Goal: Go to known website: Go to known website

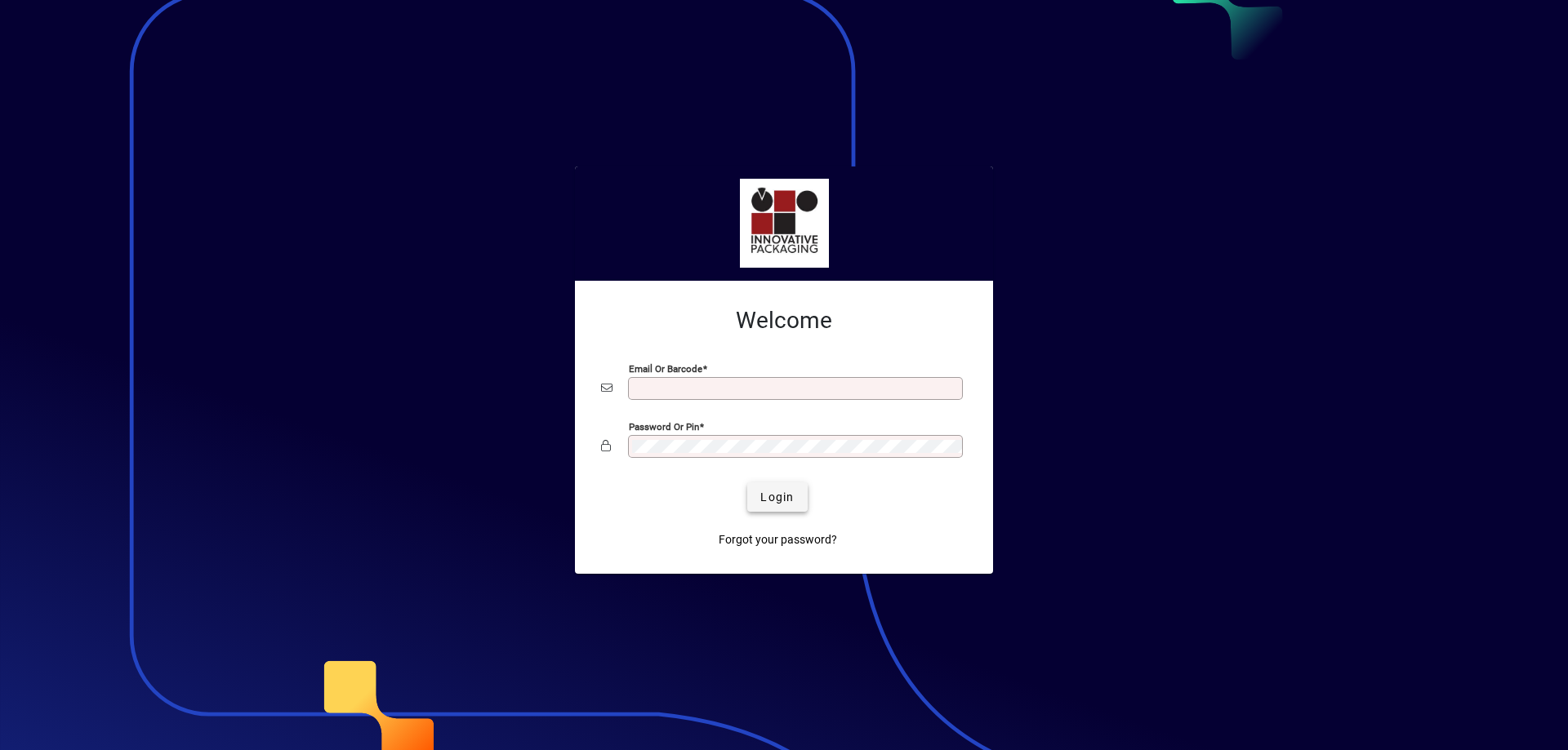
type input "**********"
click at [782, 496] on span "Login" at bounding box center [777, 497] width 34 height 17
